Goal: Find specific page/section

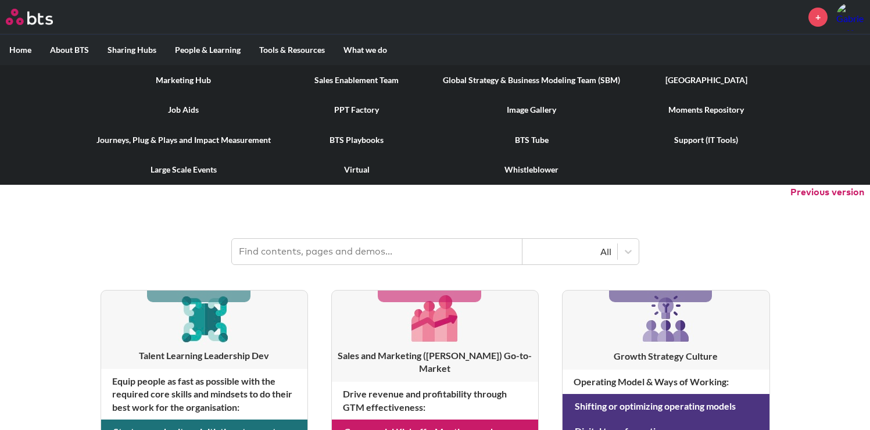
click at [715, 81] on link "[GEOGRAPHIC_DATA]" at bounding box center [705, 80] width 153 height 30
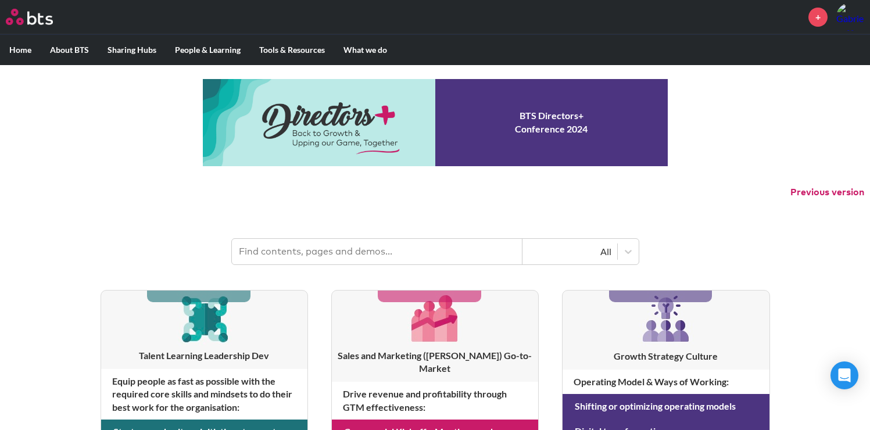
scroll to position [12, 0]
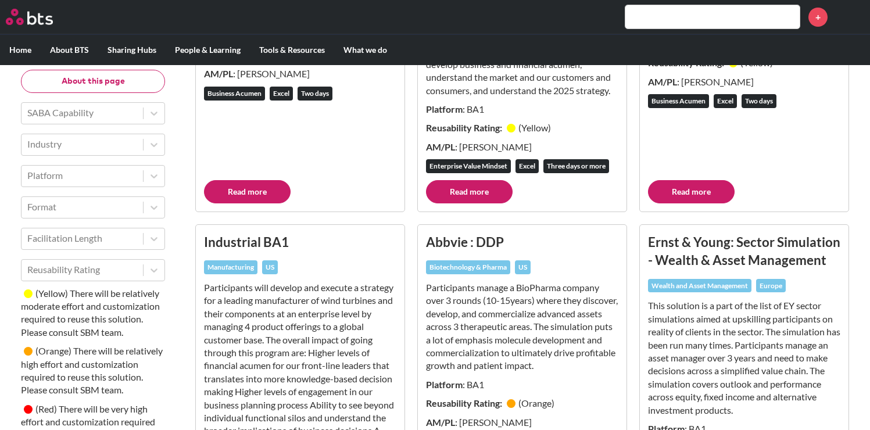
scroll to position [3263, 0]
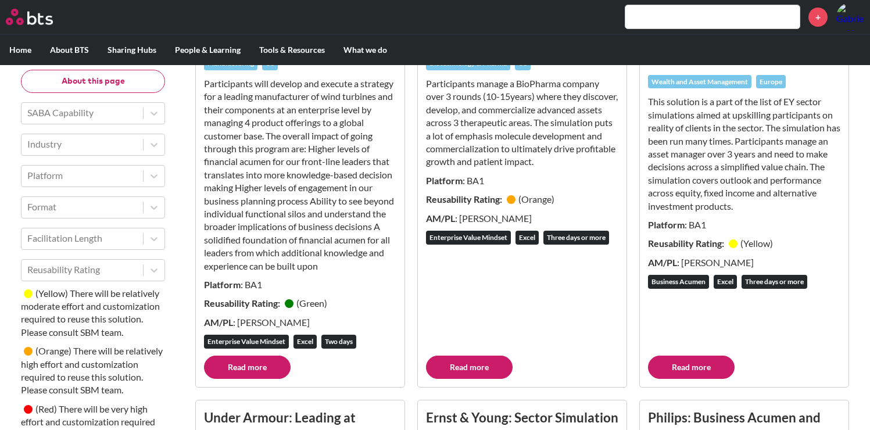
click at [678, 26] on input "text" at bounding box center [712, 16] width 174 height 23
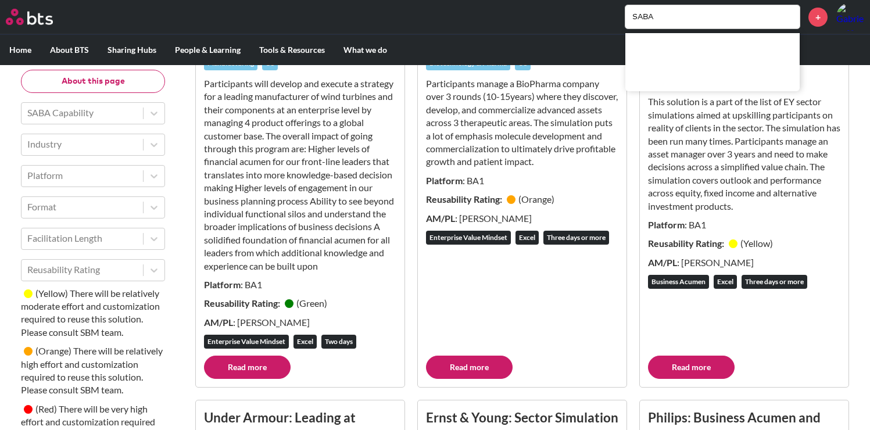
type input "SABA"
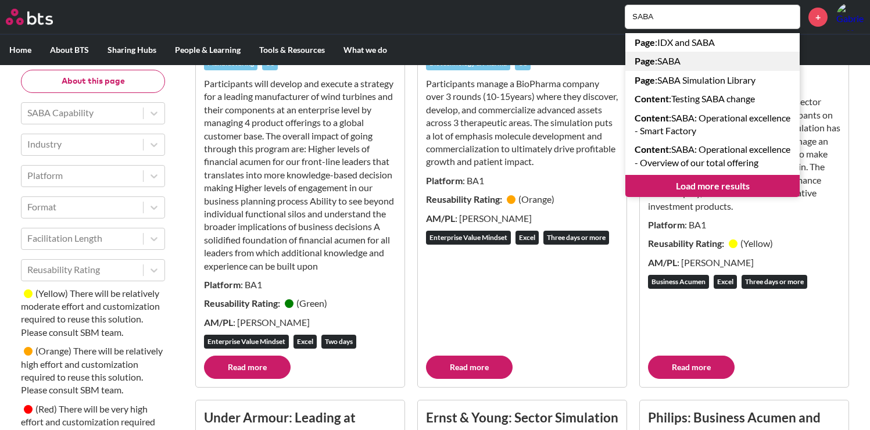
click at [662, 59] on link "Page : SABA" at bounding box center [712, 61] width 174 height 19
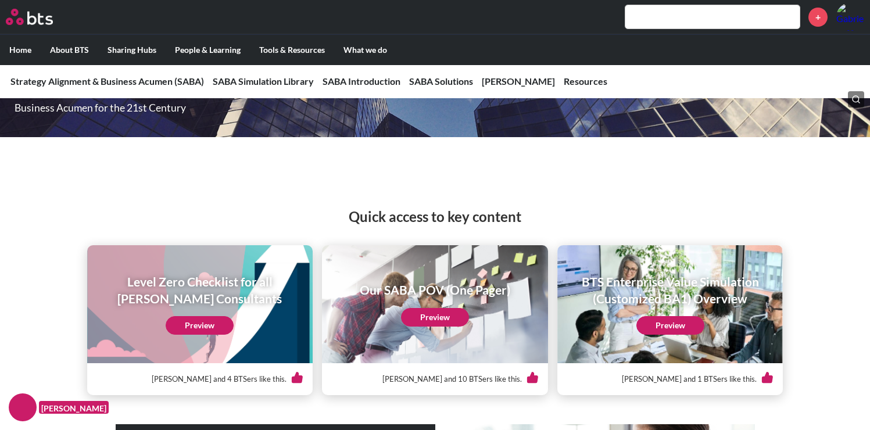
scroll to position [216, 0]
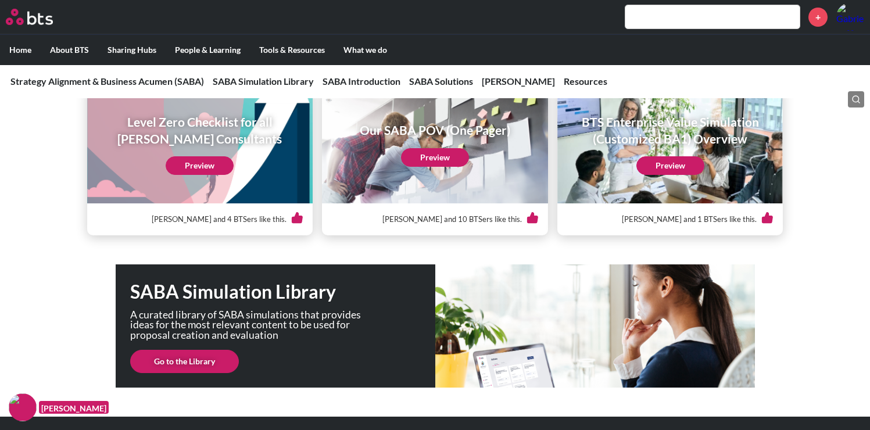
click at [434, 156] on link "Preview" at bounding box center [435, 157] width 68 height 19
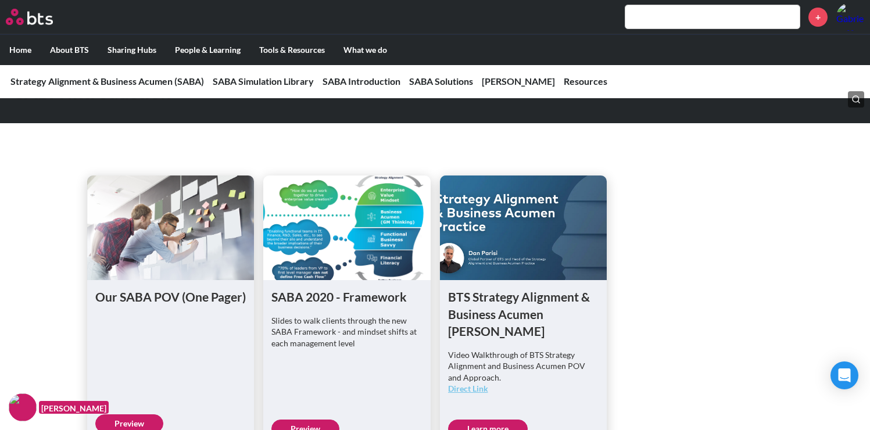
scroll to position [625, 0]
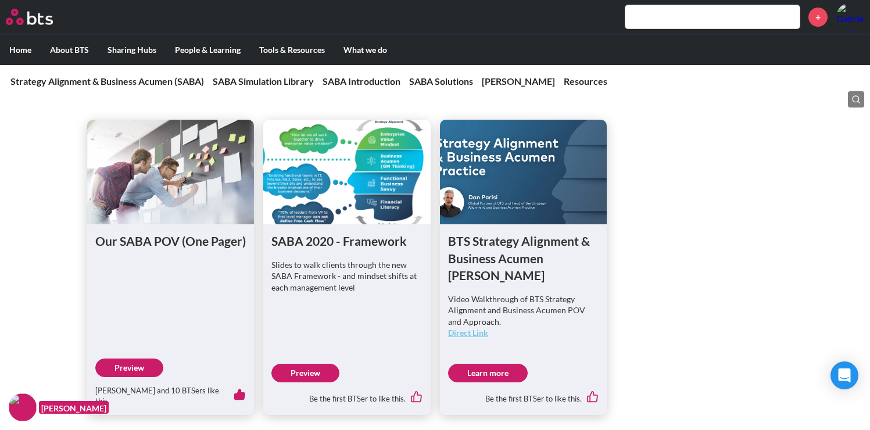
click at [489, 188] on figure at bounding box center [523, 172] width 167 height 105
click at [465, 328] on link "Direct Link" at bounding box center [468, 333] width 40 height 10
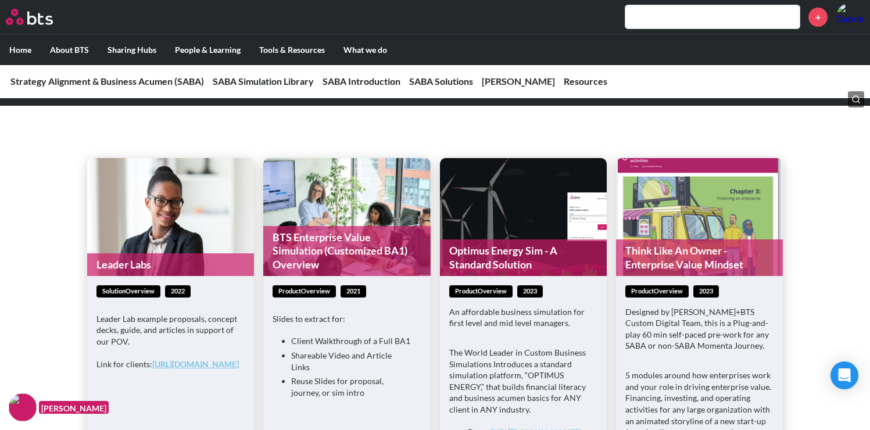
scroll to position [1534, 0]
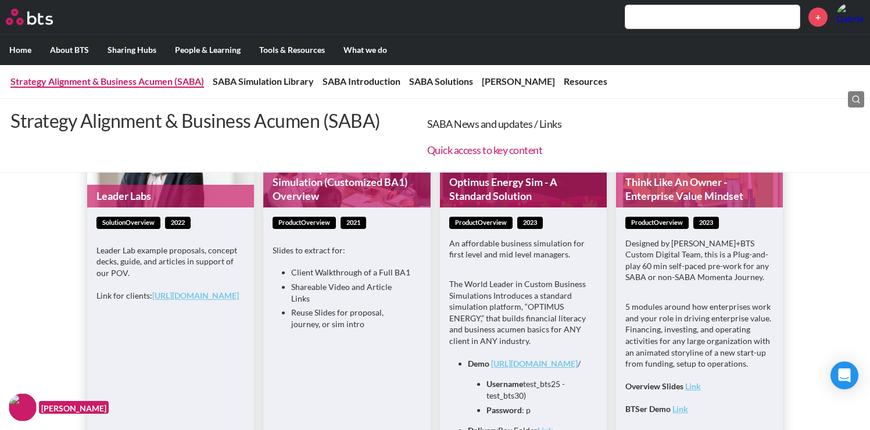
click at [496, 149] on link "Quick access to key content" at bounding box center [485, 150] width 116 height 13
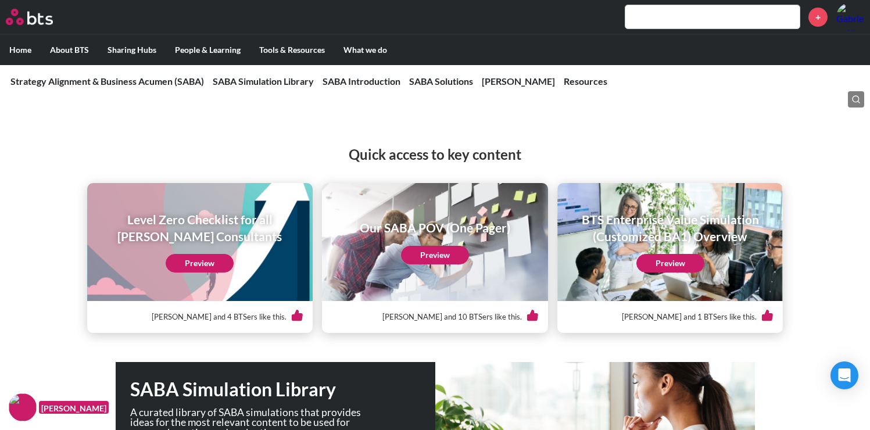
scroll to position [129, 0]
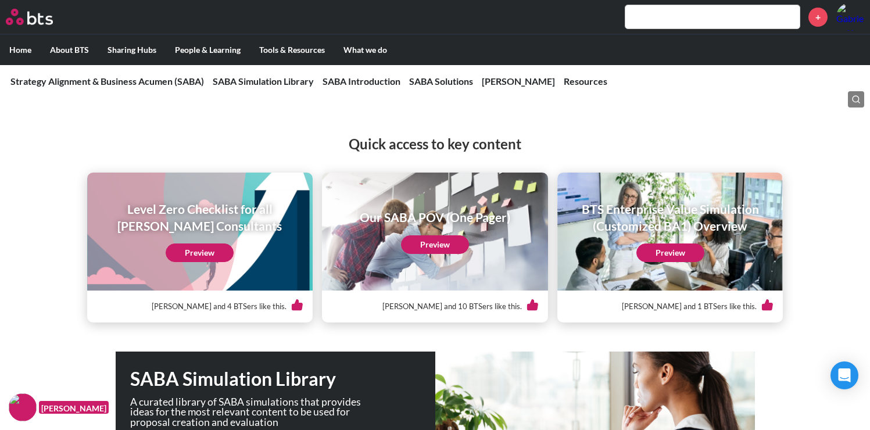
click at [217, 259] on link "Preview" at bounding box center [200, 253] width 68 height 19
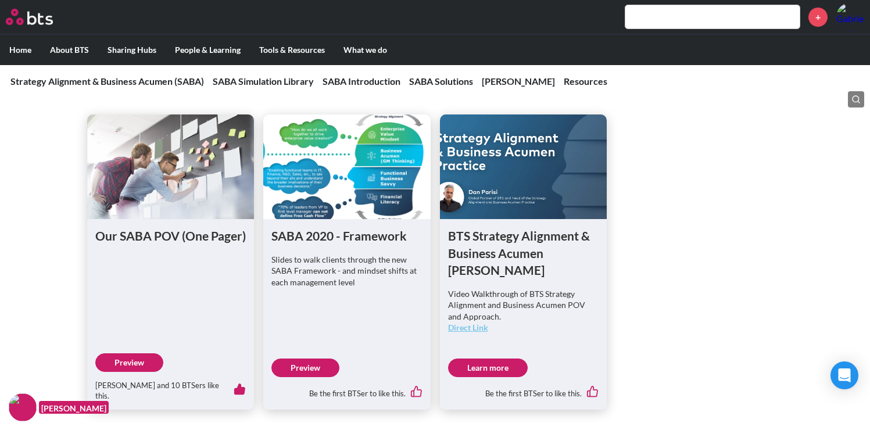
scroll to position [642, 0]
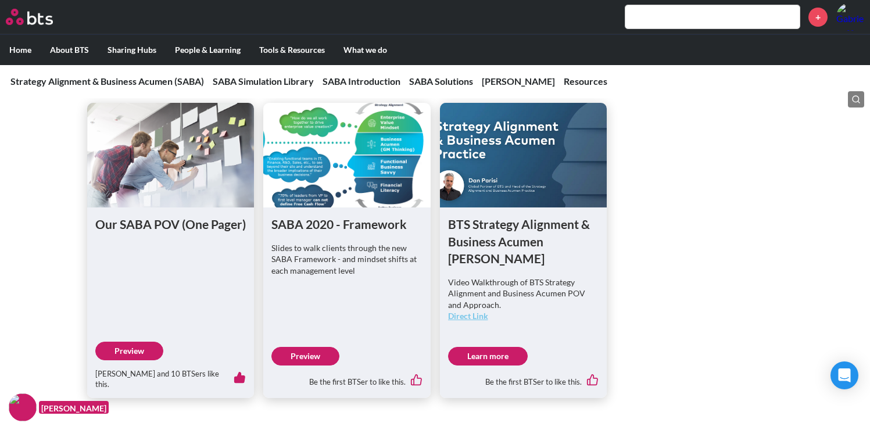
click at [324, 347] on link "Preview" at bounding box center [305, 356] width 68 height 19
